Goal: Information Seeking & Learning: Find specific fact

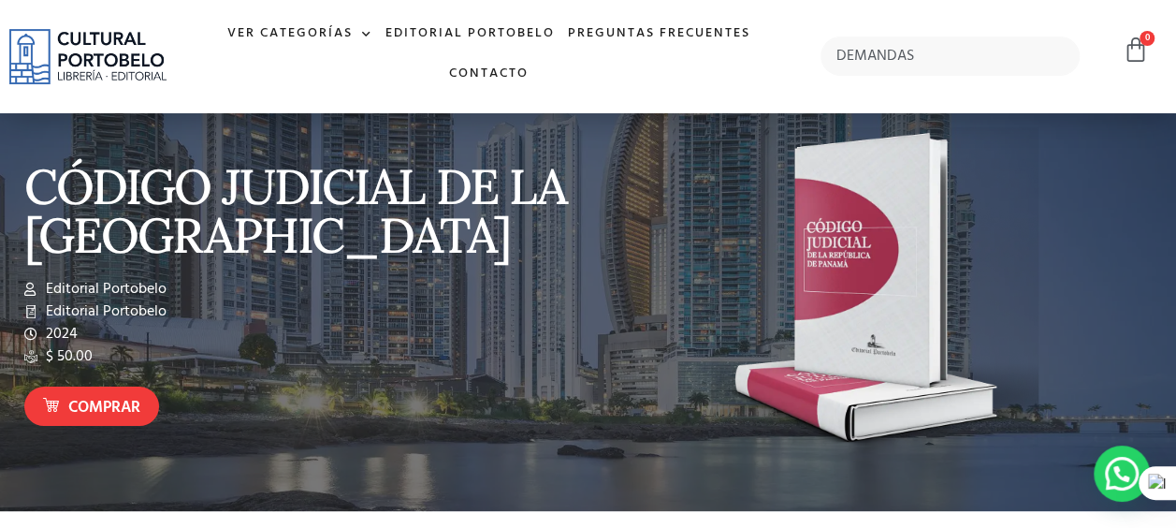
type input "DEMANDAS"
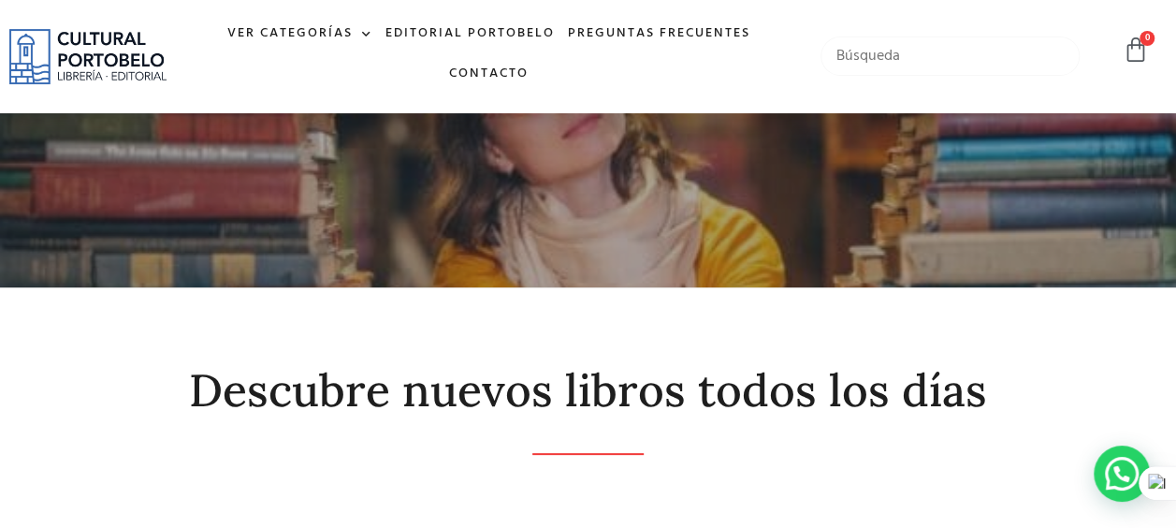
click at [919, 53] on input "text" at bounding box center [950, 55] width 259 height 39
type input "redacción de demandas"
